Goal: Information Seeking & Learning: Learn about a topic

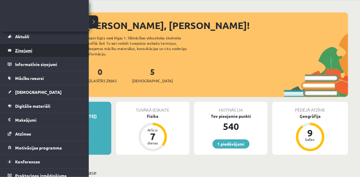
scroll to position [20, 0]
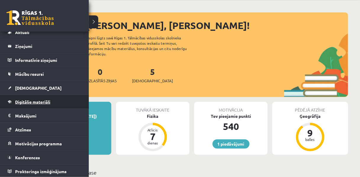
click at [41, 102] on span "Digitālie materiāli" at bounding box center [32, 101] width 35 height 5
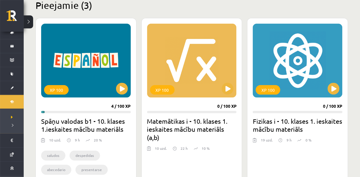
scroll to position [151, 0]
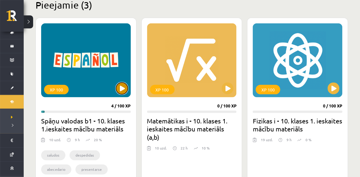
click at [122, 91] on button at bounding box center [122, 88] width 12 height 12
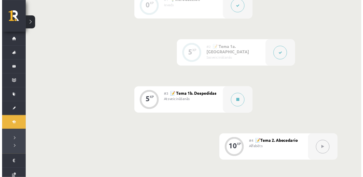
scroll to position [203, 0]
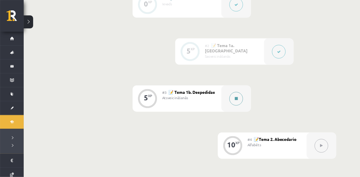
click at [233, 105] on button at bounding box center [236, 99] width 14 height 14
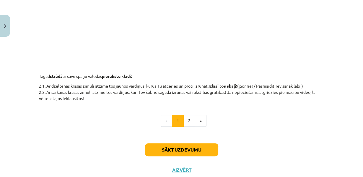
scroll to position [232, 0]
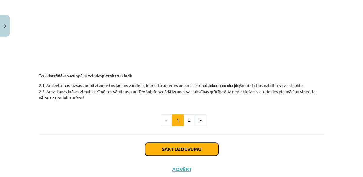
click at [180, 156] on button "Sākt uzdevumu" at bounding box center [181, 149] width 73 height 13
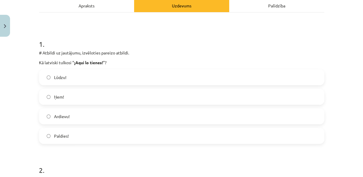
scroll to position [90, 0]
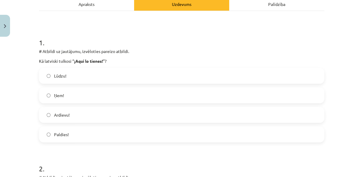
click at [77, 83] on label "Lūdzu!" at bounding box center [182, 75] width 284 height 15
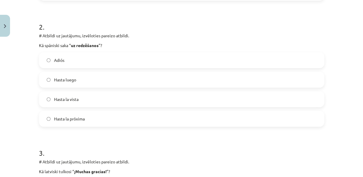
scroll to position [231, 0]
click at [78, 87] on label "Hasta luego" at bounding box center [182, 79] width 284 height 15
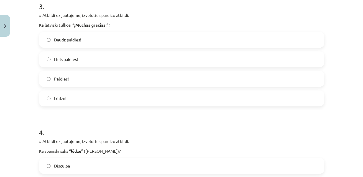
scroll to position [381, 0]
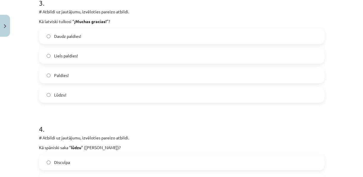
click at [77, 59] on span "Liels paldies!" at bounding box center [66, 56] width 24 height 6
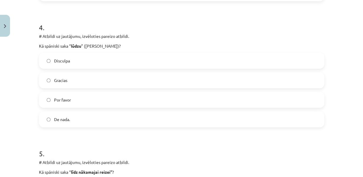
scroll to position [482, 0]
click at [76, 107] on label "Por favor" at bounding box center [182, 99] width 284 height 15
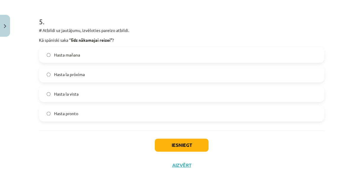
scroll to position [616, 0]
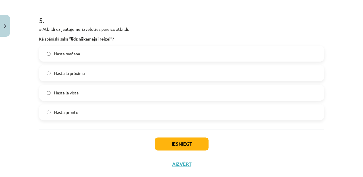
click at [78, 100] on label "Hasta la vista" at bounding box center [182, 92] width 284 height 15
click at [57, 80] on label "Hasta la próxima" at bounding box center [182, 73] width 284 height 15
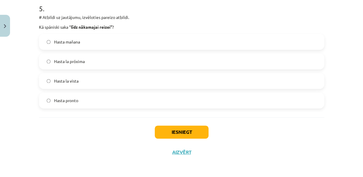
scroll to position [652, 0]
click at [171, 137] on button "Iesniegt" at bounding box center [182, 131] width 54 height 13
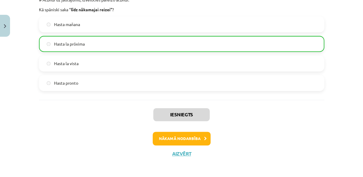
scroll to position [677, 0]
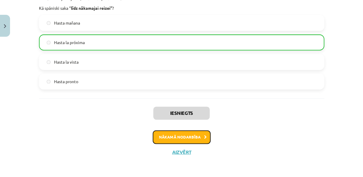
click at [189, 136] on button "Nākamā nodarbība" at bounding box center [182, 137] width 58 height 14
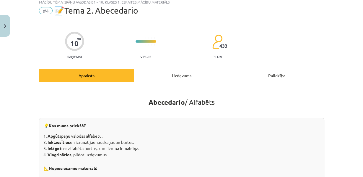
scroll to position [0, 0]
